Goal: Task Accomplishment & Management: Complete application form

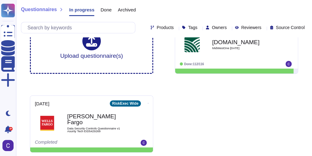
scroll to position [26, 0]
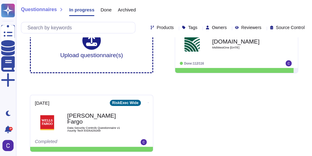
click at [101, 7] on span "Done" at bounding box center [106, 9] width 11 height 5
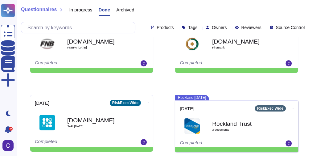
click at [73, 6] on div "In progress" at bounding box center [77, 11] width 29 height 12
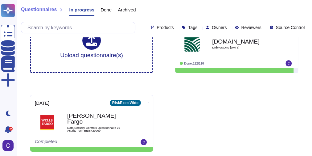
click at [105, 8] on span "Done" at bounding box center [106, 9] width 11 height 5
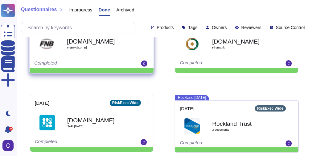
click at [87, 47] on span "FNBPA [DATE]" at bounding box center [98, 47] width 62 height 3
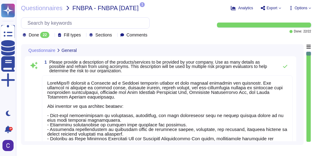
type textarea "LoreMips® dolorsit a Consecte ad e Seddoei temporin utlabor et dolo magnaal eni…"
drag, startPoint x: 309, startPoint y: 4, endPoint x: 195, endPoint y: 20, distance: 115.6
click at [195, 20] on div "Done 22 Fill types Sections Comments" at bounding box center [115, 27] width 189 height 21
click at [305, 7] on span "Options" at bounding box center [301, 8] width 13 height 4
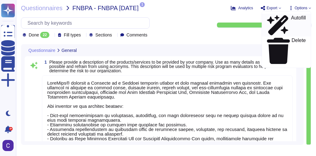
click at [291, 17] on p "Autofill" at bounding box center [298, 25] width 15 height 20
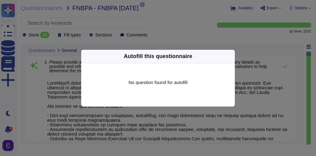
click at [231, 56] on icon at bounding box center [231, 56] width 0 height 0
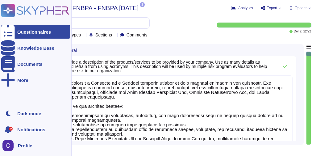
click at [9, 34] on icon at bounding box center [8, 32] width 14 height 18
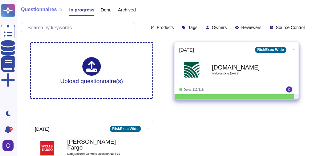
click at [223, 72] on span "MidWestOne [DATE]" at bounding box center [243, 73] width 62 height 3
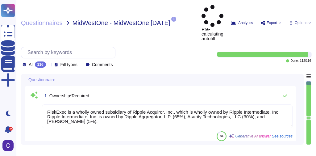
type textarea "RiskExec is a wholly owned subsidiary of Ripple Acquiror, Inc., which is wholly…"
type textarea "Private"
type textarea "RiskExec is a wholly owned subsidiary of Ripple Acquiror, Inc., which is wholly…"
click at [297, 21] on span "Options" at bounding box center [301, 23] width 13 height 4
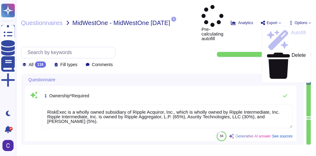
click at [155, 47] on div "All 116 Fill types Comments" at bounding box center [115, 57] width 189 height 21
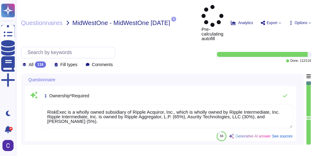
click at [277, 20] on span "Export" at bounding box center [271, 22] width 21 height 5
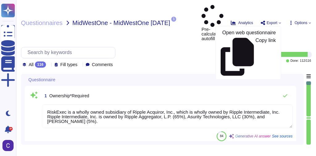
click at [137, 47] on div "All 116 Fill types Comments" at bounding box center [115, 57] width 189 height 21
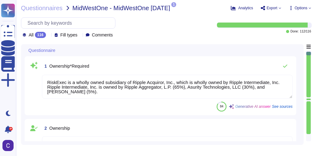
click at [306, 8] on span "Options" at bounding box center [301, 8] width 13 height 4
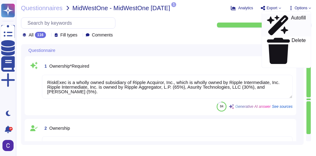
click at [291, 18] on p "Autofill" at bounding box center [298, 25] width 15 height 20
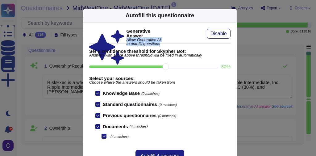
drag, startPoint x: 95, startPoint y: 35, endPoint x: 176, endPoint y: 34, distance: 81.2
click at [176, 34] on div "Generative Answer Allow Generative AI to autofill questions Disable" at bounding box center [159, 34] width 141 height 10
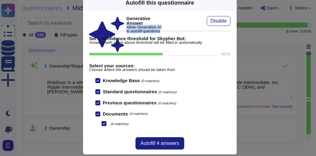
scroll to position [19, 0]
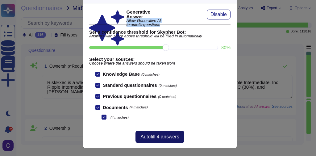
click at [169, 135] on span "Autofill 4 answers" at bounding box center [159, 136] width 39 height 5
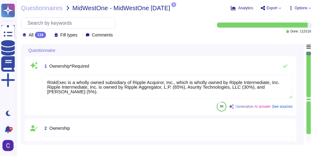
scroll to position [11, 0]
click at [54, 7] on span "Questionnaires" at bounding box center [42, 8] width 42 height 6
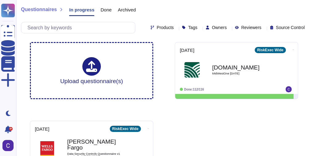
click at [101, 8] on span "Done" at bounding box center [106, 9] width 11 height 5
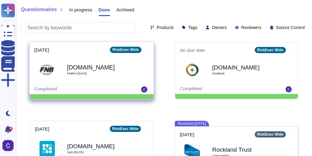
click at [96, 59] on div "[DOMAIN_NAME] FNBPA [DATE]" at bounding box center [98, 69] width 62 height 25
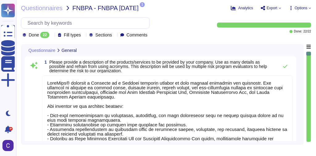
type textarea "LoreMips® dolorsit a Consecte ad e Seddoei temporin utlabor et dolo magnaal eni…"
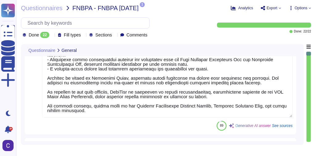
scroll to position [123, 0]
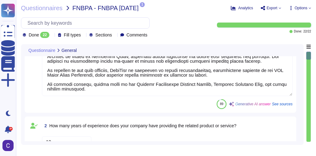
click at [281, 102] on span "See sources" at bounding box center [282, 104] width 21 height 4
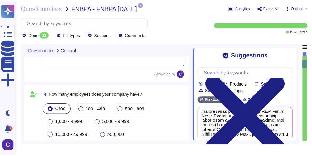
scroll to position [206, 0]
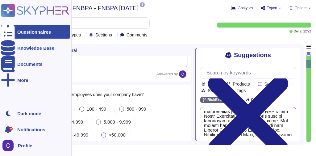
click at [15, 29] on div at bounding box center [8, 32] width 14 height 14
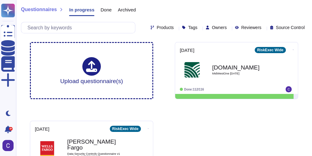
click at [101, 12] on span "Done" at bounding box center [106, 9] width 11 height 5
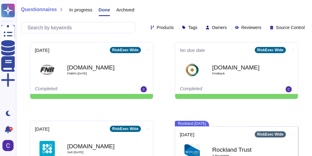
click at [128, 7] on span "Archived" at bounding box center [125, 9] width 18 height 5
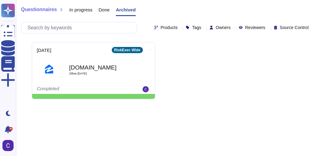
click at [106, 10] on span "Done" at bounding box center [104, 9] width 11 height 5
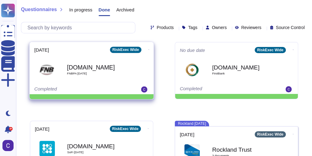
click at [148, 50] on icon at bounding box center [148, 50] width 1 height 2
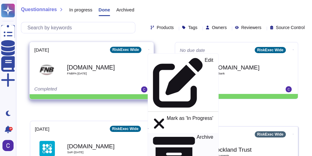
click at [197, 135] on p "Archive" at bounding box center [205, 156] width 17 height 42
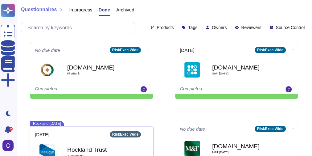
click at [119, 12] on span "Archived" at bounding box center [125, 9] width 18 height 5
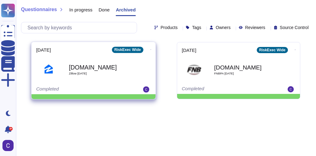
click at [150, 50] on icon at bounding box center [150, 50] width 1 height 2
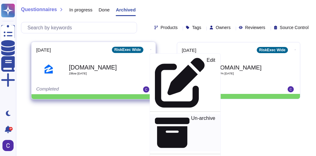
click at [191, 116] on p "Un-archive" at bounding box center [203, 133] width 24 height 34
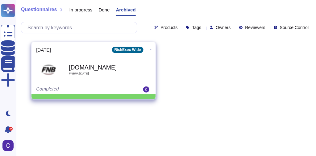
click at [150, 49] on icon at bounding box center [150, 49] width 1 height 0
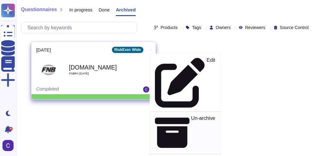
click at [191, 116] on p "Un-archive" at bounding box center [203, 133] width 24 height 34
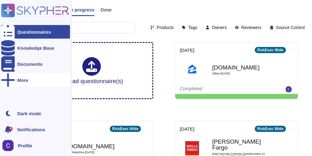
click at [20, 80] on div "More" at bounding box center [22, 80] width 11 height 5
click at [26, 63] on div "Documents" at bounding box center [29, 64] width 25 height 5
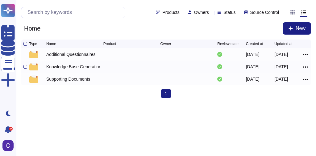
click at [83, 68] on div "Knowledge Base Generation" at bounding box center [73, 67] width 54 height 6
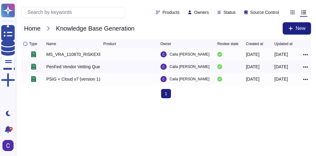
click at [35, 30] on span "Home" at bounding box center [32, 28] width 23 height 9
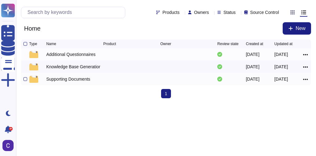
click at [61, 81] on div "Supporting Documents" at bounding box center [68, 79] width 44 height 6
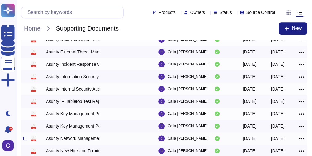
scroll to position [158, 0]
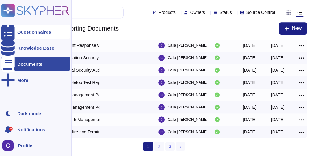
click at [10, 31] on div at bounding box center [8, 32] width 14 height 14
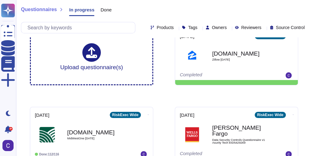
scroll to position [26, 0]
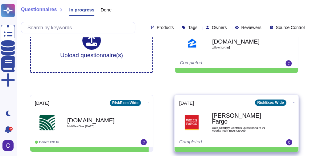
click at [223, 117] on b "[PERSON_NAME] Fargo" at bounding box center [243, 119] width 62 height 12
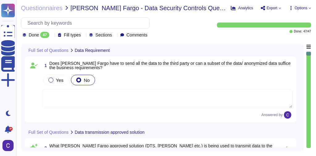
type textarea "HTTPS. TLs1.2, IPsec, tcp/ip"
type textarea "Other methods of secure transmission may be less used."
click at [44, 9] on span "Questionnaires" at bounding box center [42, 8] width 42 height 6
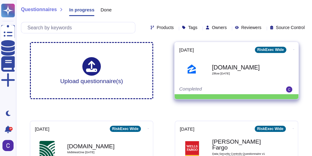
click at [258, 85] on div "[DATE] RiskExec Wide [DOMAIN_NAME] Zillow [DATE] Completed" at bounding box center [237, 68] width 124 height 52
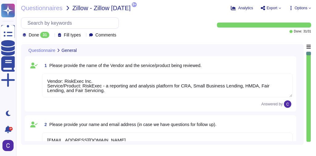
type textarea "Vendor: RiskExec Inc. Service/Product: RiskExec - a reporting and analysis plat…"
type textarea "[EMAIL_ADDRESS][DOMAIN_NAME]"
type textarea "The vendor's service/product is hosted on Microsoft Azure."
type textarea "The data hosted, processed, and transmitted within the Vendor's product may inc…"
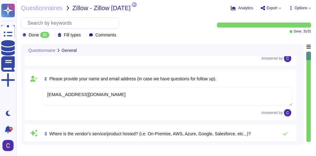
type textarea "Zillow's data can enter the Vendor's application/product through two methods: m…"
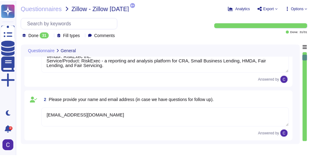
scroll to position [0, 0]
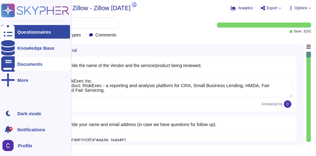
click at [24, 64] on div "Documents" at bounding box center [29, 64] width 25 height 5
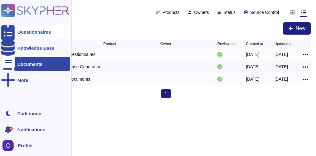
click at [28, 29] on div "Questionnaires" at bounding box center [35, 32] width 69 height 14
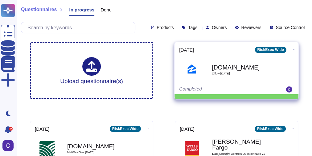
click at [294, 49] on icon at bounding box center [294, 50] width 1 height 2
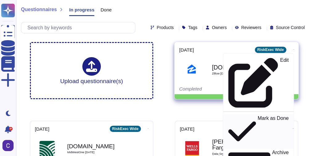
click at [258, 116] on p "Mark as Done" at bounding box center [273, 131] width 31 height 31
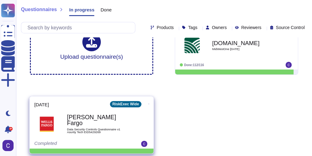
scroll to position [26, 0]
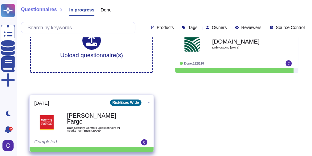
click at [91, 114] on b "[PERSON_NAME] Fargo" at bounding box center [98, 119] width 62 height 12
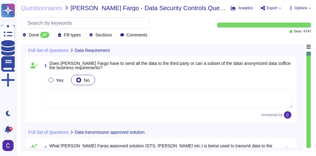
type textarea "HTTPS. TLs1.2, IPsec, tcp/ip"
type textarea "Other methods of secure transmission may be less used."
click at [298, 6] on span "Options" at bounding box center [301, 8] width 13 height 4
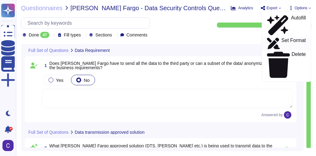
click at [283, 38] on p "Set Format" at bounding box center [294, 43] width 24 height 11
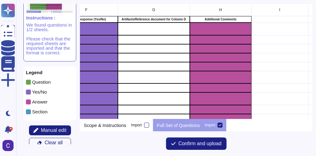
scroll to position [24, 0]
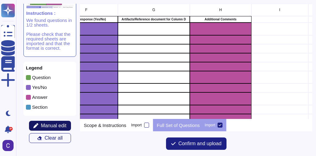
click at [45, 121] on button "Manual edit" at bounding box center [50, 126] width 42 height 10
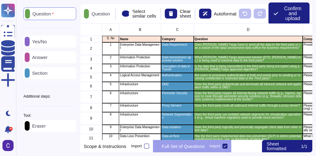
scroll to position [112, 228]
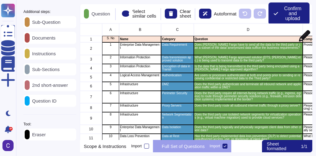
scroll to position [4, 4]
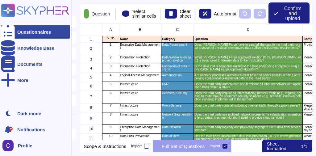
click at [13, 29] on div at bounding box center [8, 32] width 14 height 14
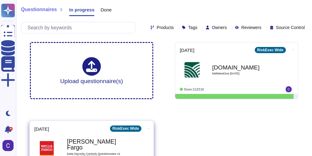
click at [80, 140] on div "[PERSON_NAME] Fargo Data Security Controls Questionnaire v1 Asurity Tech EID542…" at bounding box center [98, 148] width 62 height 25
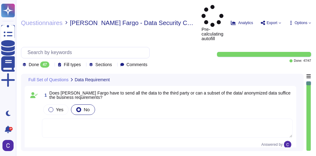
type textarea "HTTPS. TLs1.2, IPsec, tcp/ip"
type textarea "Other methods of secure transmission may be less used."
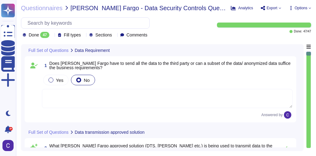
click at [304, 6] on span "Options" at bounding box center [301, 8] width 13 height 4
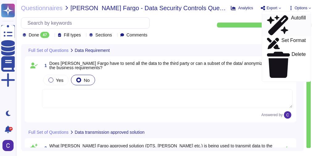
click at [291, 19] on p "Autofill" at bounding box center [298, 25] width 15 height 20
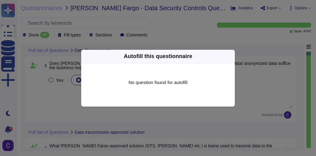
click at [231, 56] on icon at bounding box center [231, 56] width 0 height 0
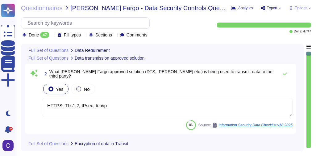
type textarea "Users are uniquely identified and authenticated before accessing any system res…"
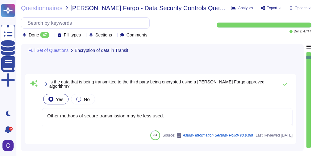
type textarea "Network is separated with DMZ segments for devices that initiate outbound traff…"
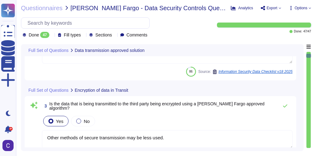
type textarea "HTTPS. TLs1.2, IPsec, tcp/ip"
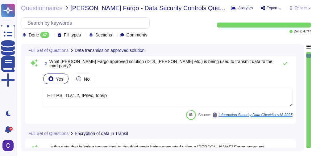
scroll to position [74, 0]
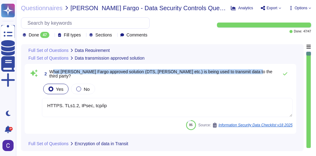
drag, startPoint x: 52, startPoint y: 72, endPoint x: 247, endPoint y: 72, distance: 194.8
click at [247, 72] on span "What [PERSON_NAME] Fargo approved solution (DTS, [PERSON_NAME] etc.) is being u…" at bounding box center [160, 73] width 223 height 9
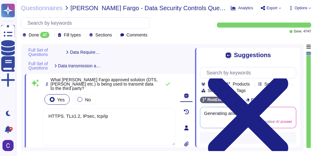
click at [152, 70] on div "Full Set of Questions Data transmission approved solution" at bounding box center [110, 66] width 170 height 16
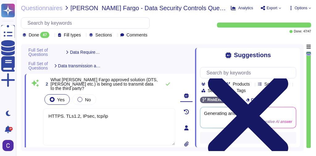
click at [294, 57] on icon at bounding box center [248, 116] width 96 height 128
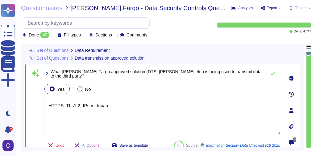
type textarea "Users are uniquely identified and authenticated before accessing any system res…"
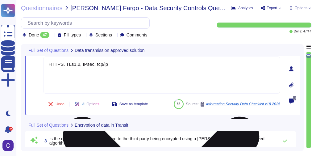
scroll to position [123, 0]
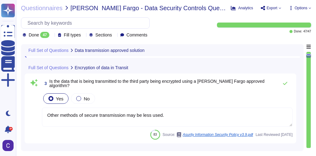
type textarea "Network is separated with DMZ segments for devices that initiate outbound traff…"
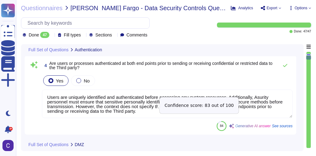
scroll to position [272, 0]
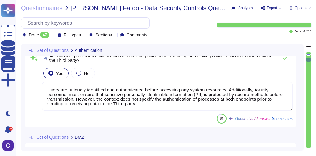
type textarea "Network is separated with DMZ segments for devices that initiate outbound traff…"
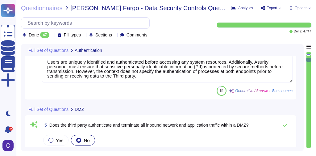
type textarea "Sophos"
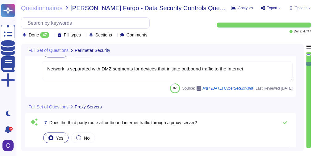
type textarea "Yes, the third party ensures that storage solutions are physically and logicall…"
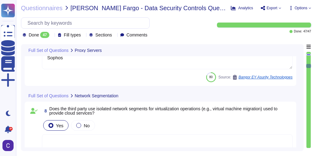
type textarea "Yes, the third party has implemented data loss prevention (DLP) processes and t…"
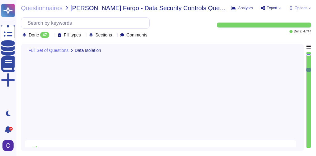
type textarea "Yes, implemented data loss prevention (DLP) includes removable media. Measures …"
type textarea "Yes, the implemented data loss prevention (DLP) includes cloud storage as it is…"
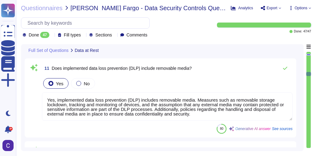
type textarea "File Transfer Protocol (FTP) Files may be transferred to secure FTP sites throu…"
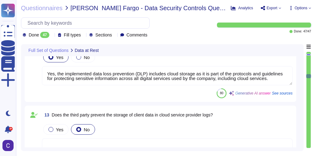
type textarea "All outbound email is subject to Data Loss Prevention (DLP), which can be used …"
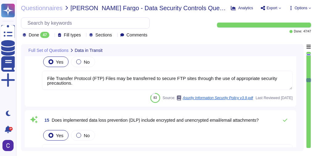
type textarea "Yes, data is encrypted in transit using TLS 1.2 and HTTPS. Additionally, Asurit…"
type textarea "Yes, the third party uses TLS 1.2, HTTPS, and SSL encryption to encrypt client …"
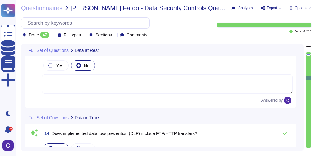
type textarea "Yes, implemented data loss prevention (DLP) includes removable media. Measures …"
type textarea "Yes, the implemented data loss prevention (DLP) includes cloud storage as it is…"
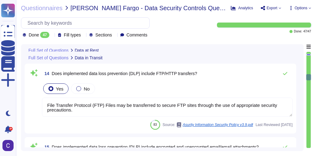
scroll to position [1111, 0]
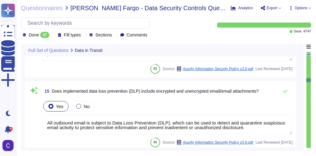
type textarea "Yes, the third party uses TLS 1.2, HTTPS, and SSL encryption to encrypt client …"
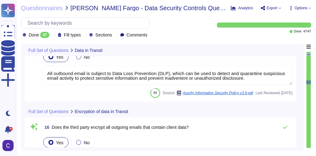
type textarea "Yes"
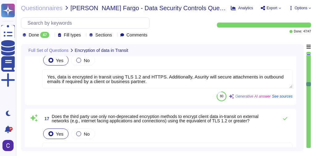
type textarea "Yes"
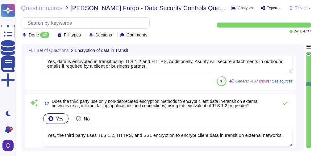
scroll to position [1284, 0]
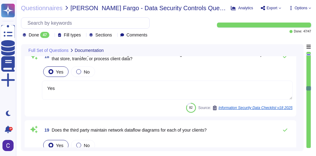
type textarea "Yes, the third party uses Microsoft Transparent Data Encryption (TDE) with 256-…"
type textarea "Yes, the third party employs Microsoft Transparent Data Encryption (TDE) with 2…"
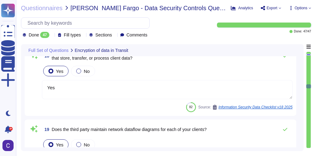
type textarea "Yes, data is encrypted in transit using TLS 1.2 and HTTPS. Additionally, Asurit…"
type textarea "Yes, the third party uses TLS 1.2, HTTPS, and SSL encryption to encrypt client …"
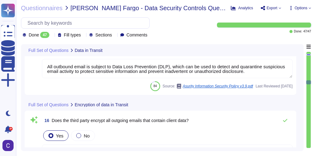
type textarea "File Transfer Protocol (FTP) Files may be transferred to secure FTP sites throu…"
type textarea "All outbound email is subject to Data Loss Prevention (DLP), which can be used …"
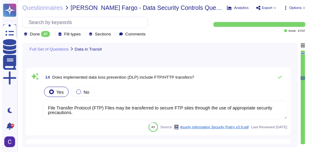
scroll to position [1037, 0]
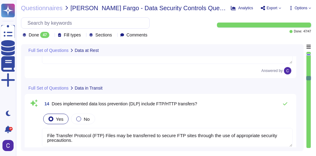
type textarea "Yes, implemented data loss prevention (DLP) includes removable media. Measures …"
type textarea "Yes, the implemented data loss prevention (DLP) includes cloud storage as it is…"
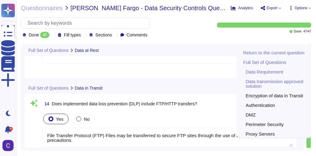
drag, startPoint x: 310, startPoint y: 79, endPoint x: 309, endPoint y: 48, distance: 31.2
click at [309, 48] on div "Return to the current question Full Set of Questions Data Requirement Data tran…" at bounding box center [308, 97] width 5 height 107
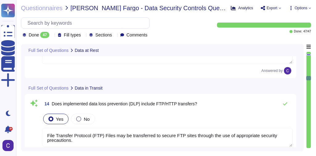
click at [248, 9] on span "Analytics" at bounding box center [245, 8] width 15 height 4
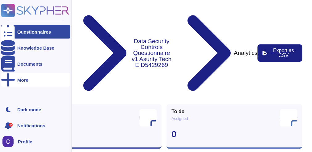
click at [15, 82] on div "More" at bounding box center [35, 80] width 69 height 14
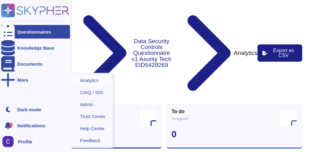
click at [93, 76] on div "Analytics" at bounding box center [92, 81] width 38 height 10
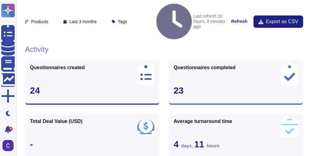
scroll to position [25, 0]
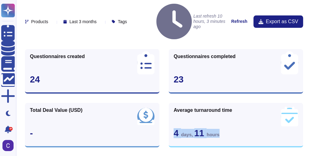
drag, startPoint x: 175, startPoint y: 110, endPoint x: 223, endPoint y: 108, distance: 47.9
click at [223, 129] on div "4 days , 11 hours" at bounding box center [236, 133] width 125 height 9
click at [225, 129] on div "4 days , 11 hours" at bounding box center [236, 133] width 125 height 9
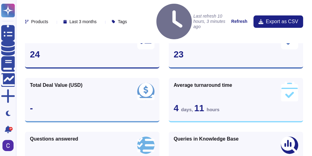
scroll to position [74, 0]
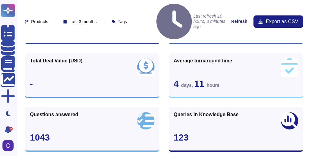
click at [225, 66] on div "Average turnaround time 4 days , 11 hours" at bounding box center [236, 75] width 135 height 44
click at [198, 79] on span "4 days , 11 hours" at bounding box center [197, 84] width 46 height 10
drag, startPoint x: 176, startPoint y: 59, endPoint x: 225, endPoint y: 57, distance: 49.1
click at [225, 79] on div "4 days , 11 hours" at bounding box center [236, 83] width 125 height 9
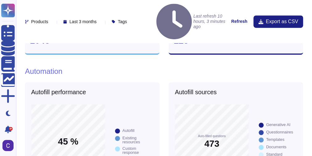
scroll to position [173, 0]
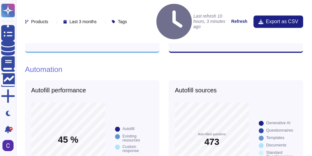
click at [242, 19] on strong "Refresh" at bounding box center [240, 21] width 16 height 5
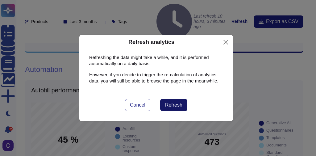
click at [171, 104] on span "Refresh" at bounding box center [173, 104] width 17 height 5
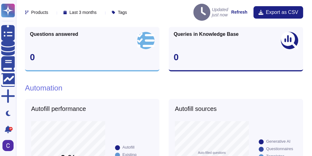
scroll to position [99, 0]
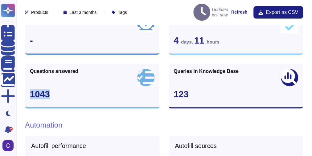
drag, startPoint x: 31, startPoint y: 88, endPoint x: 54, endPoint y: 91, distance: 23.9
click at [54, 91] on div "1043" at bounding box center [92, 94] width 125 height 9
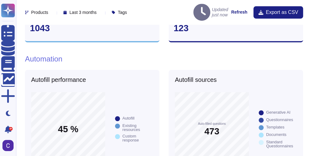
scroll to position [173, 0]
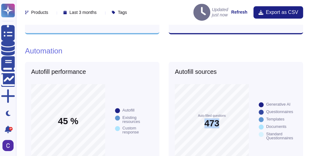
drag, startPoint x: 205, startPoint y: 121, endPoint x: 225, endPoint y: 119, distance: 19.8
click at [225, 119] on div "Auto-filled questions 473" at bounding box center [212, 121] width 28 height 14
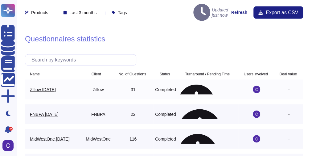
scroll to position [593, 0]
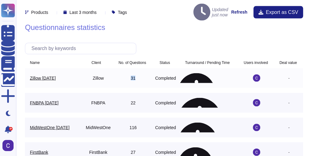
drag, startPoint x: 129, startPoint y: 71, endPoint x: 137, endPoint y: 73, distance: 8.9
click at [137, 76] on span "31" at bounding box center [133, 78] width 40 height 5
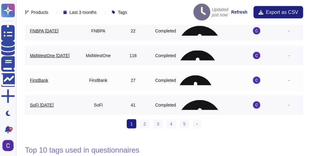
scroll to position [667, 0]
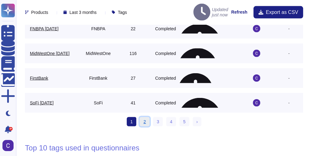
click at [147, 118] on link "2" at bounding box center [145, 121] width 10 height 9
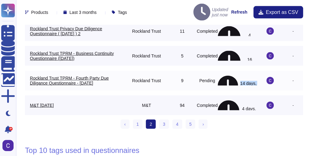
scroll to position [0, 0]
drag, startPoint x: 224, startPoint y: 76, endPoint x: 244, endPoint y: 81, distance: 21.2
click at [244, 81] on td "14 days, 14 hours" at bounding box center [238, 81] width 40 height 20
click at [165, 119] on link "3" at bounding box center [164, 123] width 10 height 9
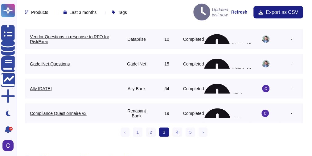
scroll to position [694, 0]
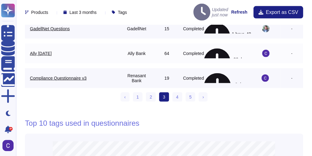
drag, startPoint x: 212, startPoint y: 49, endPoint x: 248, endPoint y: 46, distance: 36.5
click at [248, 48] on span "23 days, 23 hours" at bounding box center [228, 53] width 48 height 10
click at [175, 92] on link "4" at bounding box center [178, 96] width 10 height 9
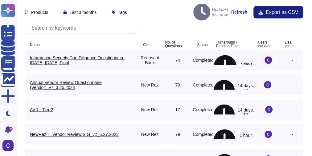
scroll to position [595, 0]
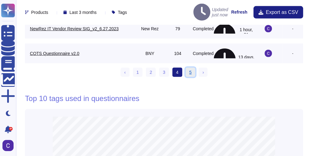
click at [188, 68] on link "5" at bounding box center [191, 72] width 10 height 9
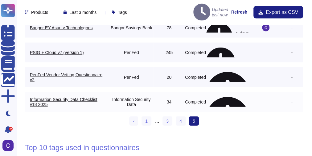
scroll to position [617, 0]
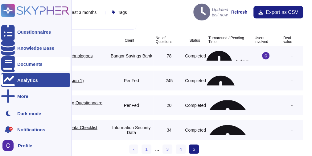
click at [29, 64] on div "Documents" at bounding box center [29, 64] width 25 height 5
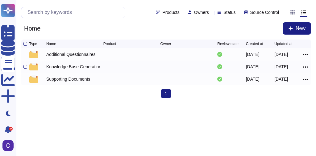
click at [63, 65] on div "Knowledge Base Generation" at bounding box center [73, 67] width 54 height 6
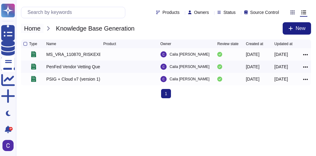
click at [32, 29] on span "Home" at bounding box center [32, 28] width 23 height 9
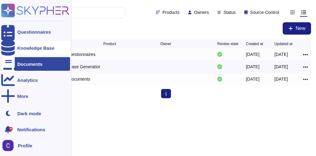
click at [31, 46] on div "Knowledge Base" at bounding box center [35, 48] width 37 height 5
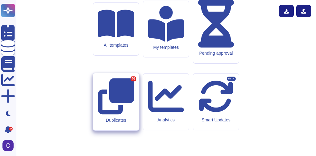
click at [114, 93] on icon at bounding box center [116, 96] width 36 height 36
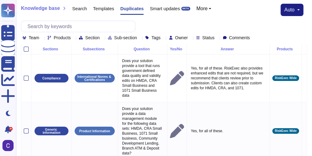
click at [106, 7] on span "Templates" at bounding box center [103, 8] width 21 height 5
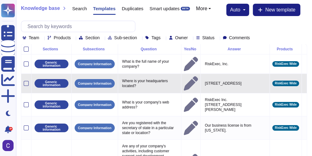
click at [305, 84] on icon at bounding box center [305, 84] width 0 height 0
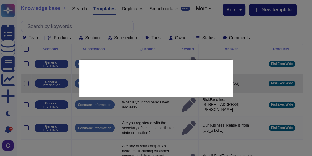
type textarea "Where is your headquarters located?"
type textarea "9050 Executive Park Drive, STE A-102"
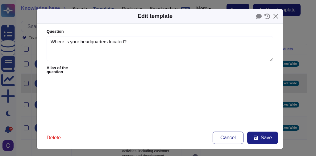
type textarea "Where is your headquarters located?"
type textarea "9050 Executive Park Drive, STE A-102"
click at [275, 17] on button "Close" at bounding box center [276, 16] width 10 height 10
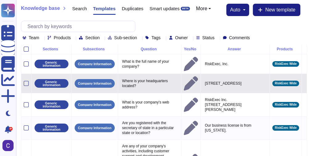
click at [306, 81] on td at bounding box center [304, 83] width 5 height 19
click at [305, 84] on icon at bounding box center [305, 84] width 0 height 0
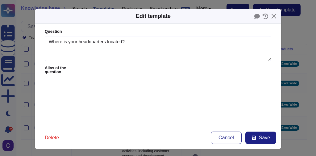
type textarea "Where is your headquarters located?"
type textarea "9050 Executive Park Drive, STE A-102"
drag, startPoint x: 109, startPoint y: 87, endPoint x: 123, endPoint y: 85, distance: 14.3
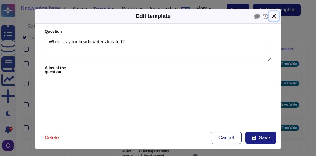
click at [274, 15] on button "Close" at bounding box center [274, 16] width 10 height 10
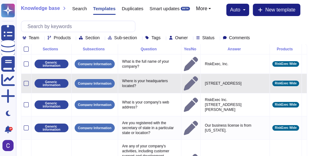
click at [305, 84] on icon at bounding box center [305, 84] width 0 height 0
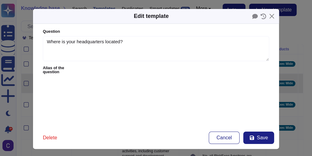
type textarea "Where is your headquarters located?"
type textarea "9050 Executive Park Drive, STE A-102"
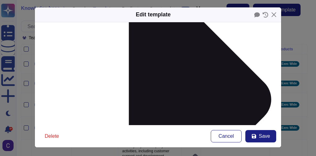
scroll to position [219, 0]
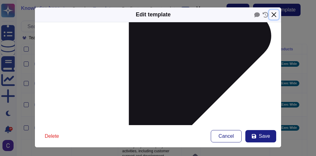
click at [273, 13] on button "Close" at bounding box center [274, 15] width 10 height 10
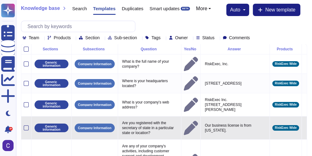
click at [305, 128] on icon at bounding box center [305, 128] width 0 height 0
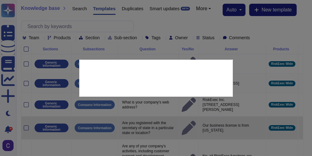
type textarea "Are you registered with the secretary of state in a particular state or locatio…"
type textarea "Our business license is from Tennessee."
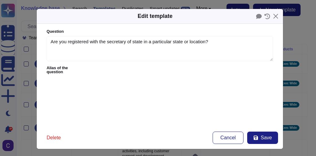
type textarea "Are you registered with the secretary of state in a particular state or locatio…"
type textarea "Our business license is from Tennessee."
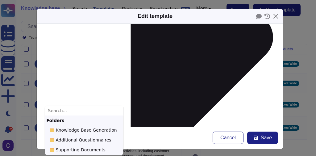
click at [173, 101] on form "Question Are you registered with the secretary of state in a particular state o…" at bounding box center [160, 75] width 246 height 103
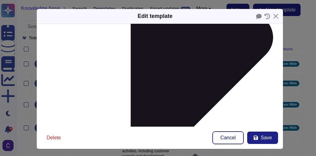
click at [217, 133] on button "Cancel" at bounding box center [228, 137] width 31 height 12
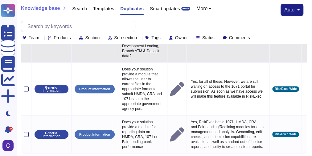
scroll to position [127, 0]
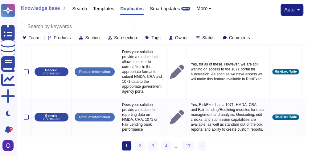
click at [111, 9] on span "Templates" at bounding box center [103, 8] width 21 height 5
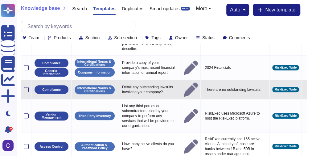
drag, startPoint x: 313, startPoint y: 81, endPoint x: 211, endPoint y: 88, distance: 102.1
click at [211, 88] on td "There are no outstanding lawsuits." at bounding box center [235, 89] width 69 height 19
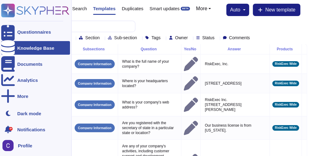
click at [34, 49] on div "Knowledge Base" at bounding box center [35, 48] width 37 height 5
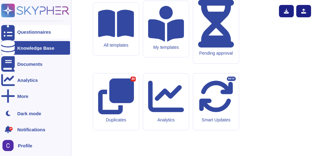
click at [28, 32] on div "Questionnaires" at bounding box center [34, 32] width 34 height 5
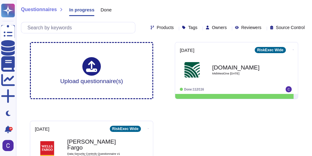
click at [106, 12] on span "Done" at bounding box center [106, 9] width 11 height 5
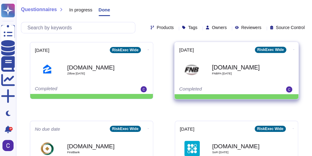
scroll to position [49, 0]
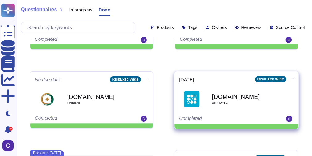
click at [222, 94] on b "[DOMAIN_NAME]" at bounding box center [243, 97] width 62 height 6
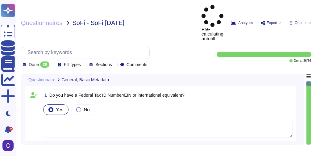
type textarea "attached"
type textarea "N/A"
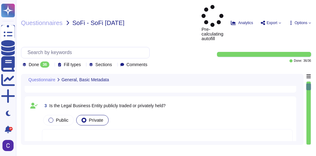
type textarea "10"
type textarea "Effective January 28, 2025, RiskExec became an independent legal entity, operat…"
type textarea "RiskExec provides a site license to all of its clients. No specific license or …"
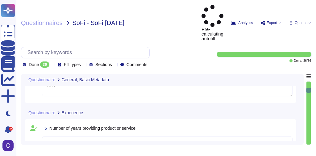
type textarea "Digital certificates are documents used to authenticate identities and enable s…"
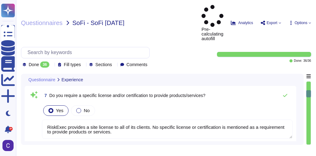
scroll to position [321, 0]
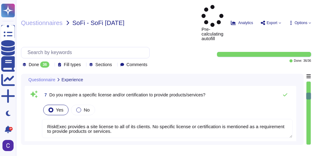
type textarea "License for RiskExec"
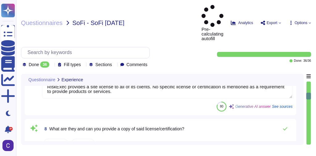
scroll to position [395, 0]
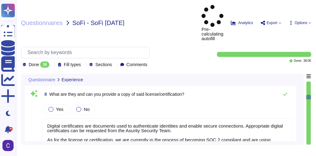
type textarea "RiskExec is a wholly owned subsidiary of Ripple Acquiror, Inc. Ripple Acquiror,…"
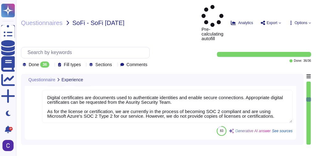
type textarea "RiskExec is a wholly owned subsidiary of Ripple Acquiror, Inc. Ripple Acquiror,…"
type textarea "Anurag Agarwal, President, 10 years"
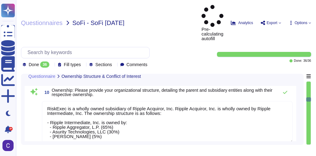
type textarea "9050 Executive Park Drive, Suite A1 Knoxville, TN 37923"
type textarea "n/a"
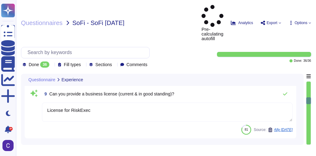
type textarea "RiskExec provides a site license to all of its clients. No specific license or …"
type textarea "Digital certificates are documents used to authenticate identities and enable s…"
type textarea "License for RiskExec"
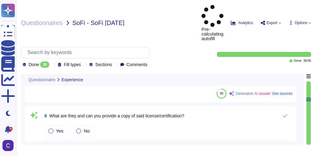
type textarea "10"
type textarea "Effective January 28, 2025, RiskExec became an independent legal entity, operat…"
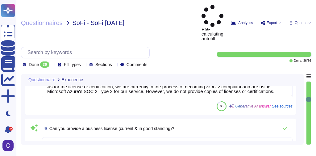
type textarea "Anurag Agarwal, President, 10 years"
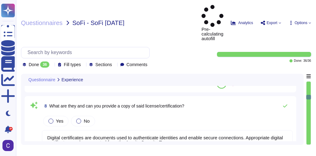
type textarea "10"
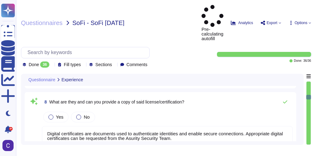
scroll to position [395, 0]
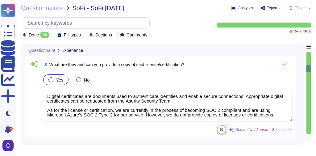
click at [53, 77] on div at bounding box center [50, 79] width 5 height 5
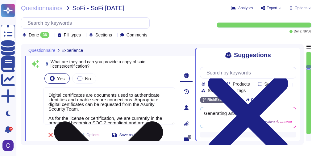
drag, startPoint x: 141, startPoint y: 102, endPoint x: 154, endPoint y: 106, distance: 13.3
click at [154, 106] on textarea "Digital certificates are documents used to authenticate identities and enable s…" at bounding box center [109, 105] width 132 height 37
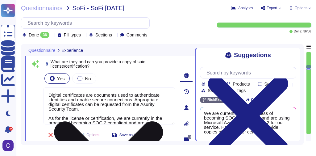
click at [154, 105] on textarea "Digital certificates are documents used to authenticate identities and enable s…" at bounding box center [109, 105] width 132 height 37
drag, startPoint x: 141, startPoint y: 104, endPoint x: 154, endPoint y: 103, distance: 12.7
click at [154, 103] on textarea "Digital certificates are documents used to authenticate identities and enable s…" at bounding box center [109, 105] width 132 height 37
click at [149, 108] on textarea "Digital certificates are documents used to authenticate identities and enable s…" at bounding box center [109, 105] width 132 height 37
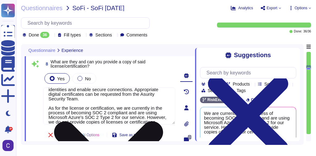
scroll to position [15, 0]
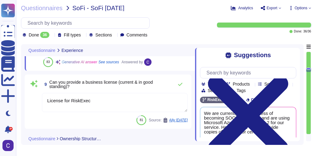
type textarea "Anurag Agarwal, President, 10 years"
type textarea "9050 Executive Park Drive, Suite A1 Knoxville, TN 37923"
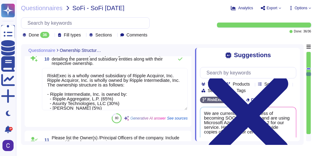
type textarea "n/a"
type textarea "Azure East US 2 (EUS2) region, located at 101 Herbert Drive, Boydton VA, and th…"
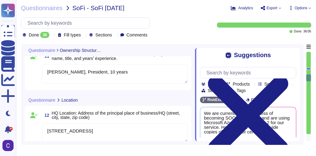
scroll to position [691, 0]
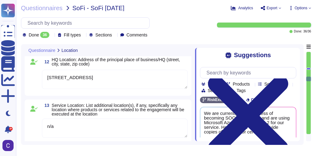
type textarea "attached"
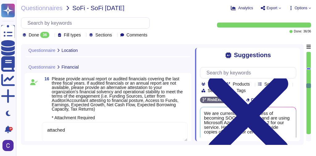
type textarea "provided"
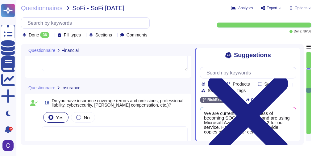
type textarea "provided"
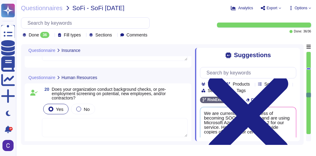
type textarea "Once the Framework is completed, our ELT team reviews and signs off."
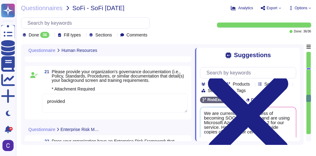
type textarea "Operational events and issues are identified, assessed, monitored, and managed …"
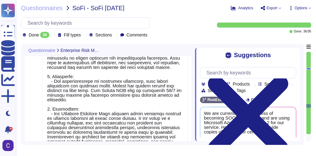
type textarea "The governance documentation for the Enterprise Risk Management Program and Fra…"
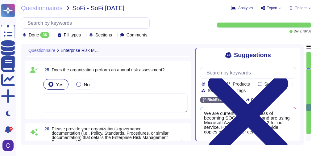
type textarea "Yes."
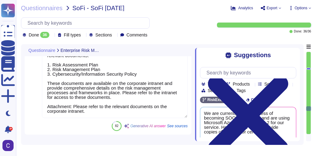
type textarea "Yes, the organization maintains policies and procedures to oversee the activiti…"
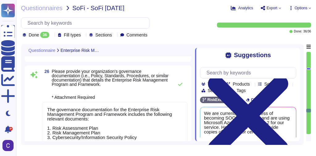
scroll to position [1654, 0]
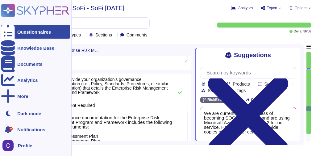
click at [9, 29] on icon at bounding box center [8, 32] width 14 height 18
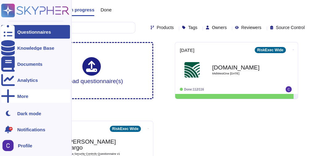
click at [23, 95] on div "More" at bounding box center [22, 96] width 11 height 5
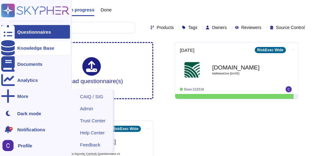
click at [35, 49] on div "Knowledge Base" at bounding box center [35, 48] width 37 height 5
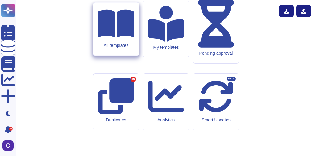
click at [112, 37] on icon at bounding box center [116, 24] width 36 height 28
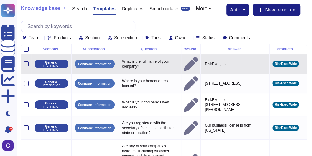
click at [305, 64] on icon at bounding box center [305, 64] width 0 height 0
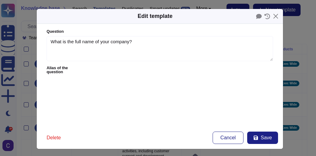
type textarea "What is the full name of your company?"
type textarea "RiskExec, Inc."
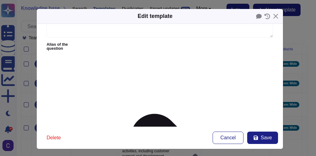
scroll to position [49, 0]
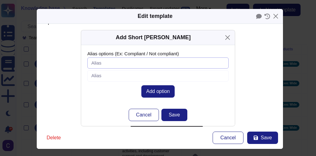
click at [110, 61] on input "Alias options (Ex: Compliant / Not compliant)" at bounding box center [157, 62] width 141 height 11
click at [229, 35] on button "Close" at bounding box center [228, 38] width 10 height 10
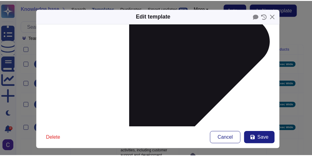
scroll to position [231, 0]
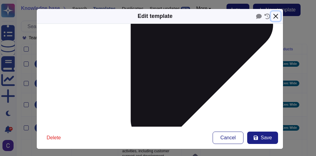
click at [275, 14] on button "Close" at bounding box center [276, 16] width 10 height 10
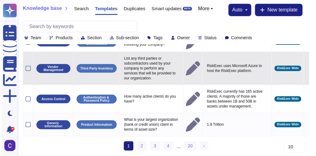
scroll to position [196, 0]
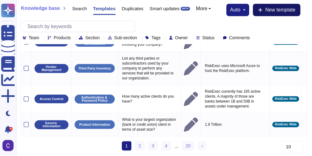
click at [289, 8] on span "New template" at bounding box center [280, 9] width 30 height 5
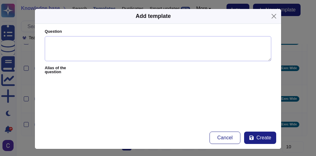
click at [89, 52] on textarea "Question" at bounding box center [158, 48] width 227 height 25
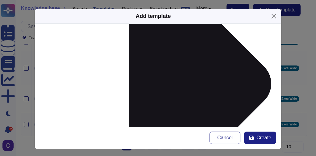
scroll to position [173, 0]
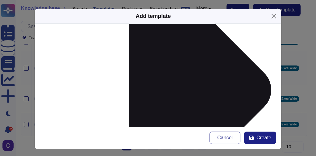
scroll to position [148, 0]
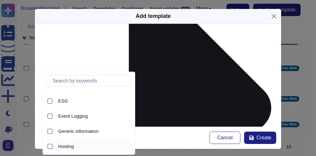
scroll to position [97, 0]
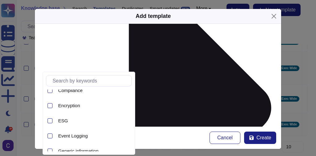
click at [152, 86] on form "Question Alias of the question Answer Yes/No Yes No N/A More Yes/No options Pro…" at bounding box center [158, 75] width 246 height 103
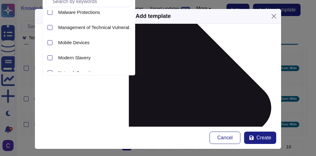
scroll to position [519, 0]
click at [80, 43] on span "Mobile Devices" at bounding box center [73, 43] width 31 height 6
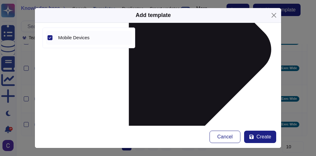
scroll to position [2, 0]
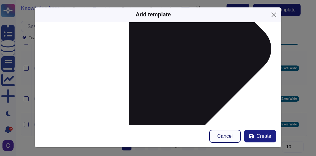
click at [232, 137] on button "Cancel" at bounding box center [225, 136] width 31 height 12
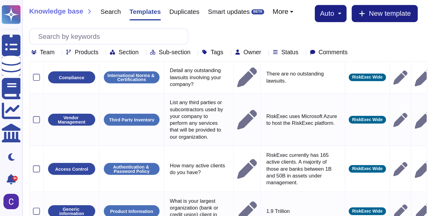
scroll to position [61, 0]
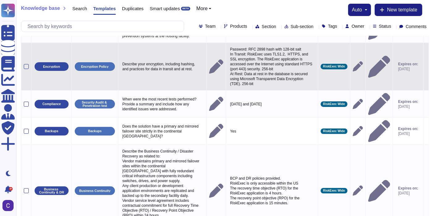
scroll to position [189, 0]
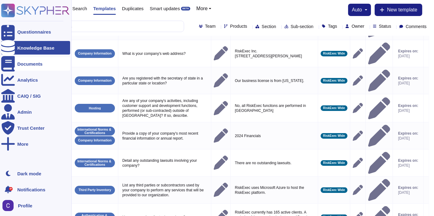
click at [33, 62] on div "Documents" at bounding box center [29, 64] width 25 height 5
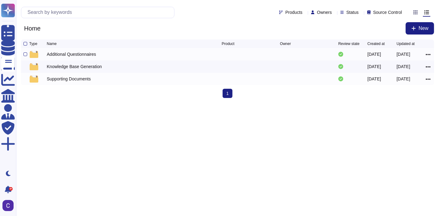
click at [83, 57] on div "Additional Questionnaires" at bounding box center [71, 54] width 49 height 6
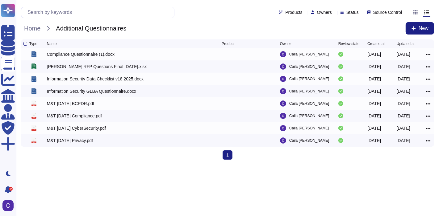
click at [316, 11] on span "Source Control" at bounding box center [387, 12] width 29 height 4
click at [316, 156] on html "Questionnaires Knowledge Base Documents Analytics CAIQ / SIG Admin Trust Center…" at bounding box center [219, 82] width 439 height 165
click at [36, 28] on span "Home" at bounding box center [32, 28] width 23 height 9
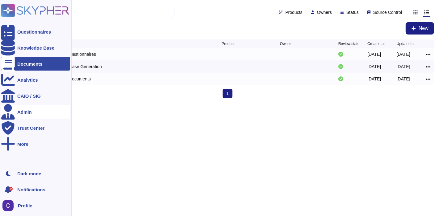
click at [29, 109] on div "Admin" at bounding box center [35, 112] width 69 height 14
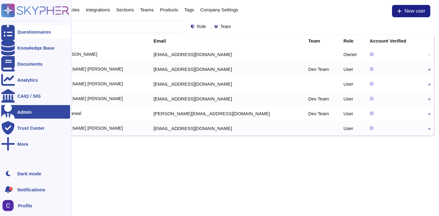
click at [29, 30] on div "Questionnaires" at bounding box center [34, 32] width 34 height 5
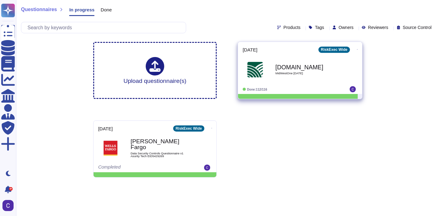
click at [287, 81] on div "Logicmanager.com MidWestOne July 2025" at bounding box center [306, 69] width 62 height 25
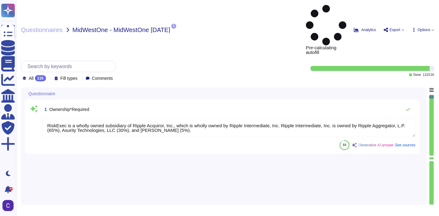
type textarea "RiskExec is a wholly owned subsidiary of Ripple Acquiror, Inc., which is wholly…"
type textarea "Private"
type textarea "RiskExec is a wholly owned subsidiary of Ripple Acquiror, Inc., which is wholly…"
type textarea "No"
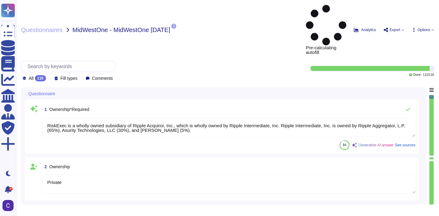
click at [297, 118] on textarea "RiskExec is a wholly owned subsidiary of Ripple Acquiror, Inc., which is wholly…" at bounding box center [228, 127] width 373 height 19
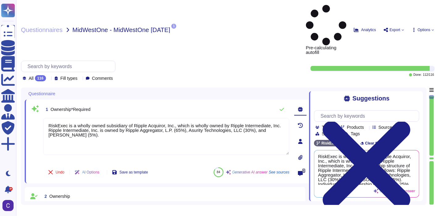
click at [303, 136] on div at bounding box center [300, 142] width 12 height 12
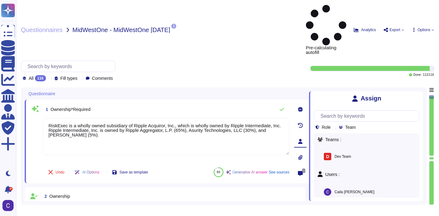
drag, startPoint x: 209, startPoint y: 101, endPoint x: 26, endPoint y: 78, distance: 184.5
click at [26, 100] on div "1 Ownership*Required RiskExec is a wholly owned subsidiary of Ripple Acquiror, …" at bounding box center [167, 142] width 284 height 84
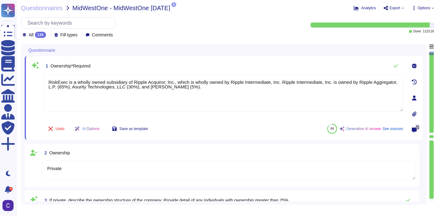
click at [316, 98] on icon at bounding box center [414, 98] width 4 height 5
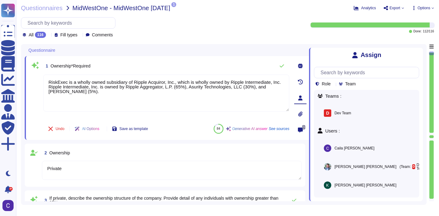
click at [316, 52] on icon at bounding box center [419, 52] width 0 height 0
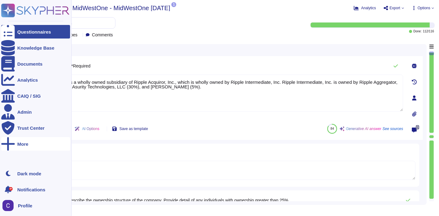
click at [21, 141] on div "More" at bounding box center [35, 144] width 69 height 14
click at [168, 35] on div "All 116 Fill types Comments" at bounding box center [156, 27] width 270 height 21
click at [12, 28] on div at bounding box center [8, 32] width 14 height 14
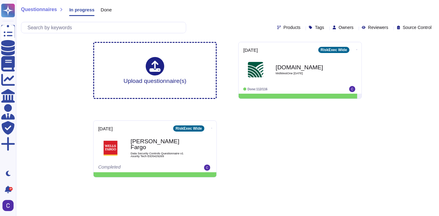
click at [26, 129] on div "Questionnaires In progress Done Products Tags Owners Reviewers Source Control U…" at bounding box center [227, 91] width 423 height 183
click at [103, 17] on div "Done" at bounding box center [102, 11] width 17 height 12
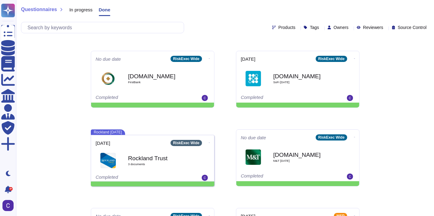
scroll to position [69, 0]
